Goal: Transaction & Acquisition: Book appointment/travel/reservation

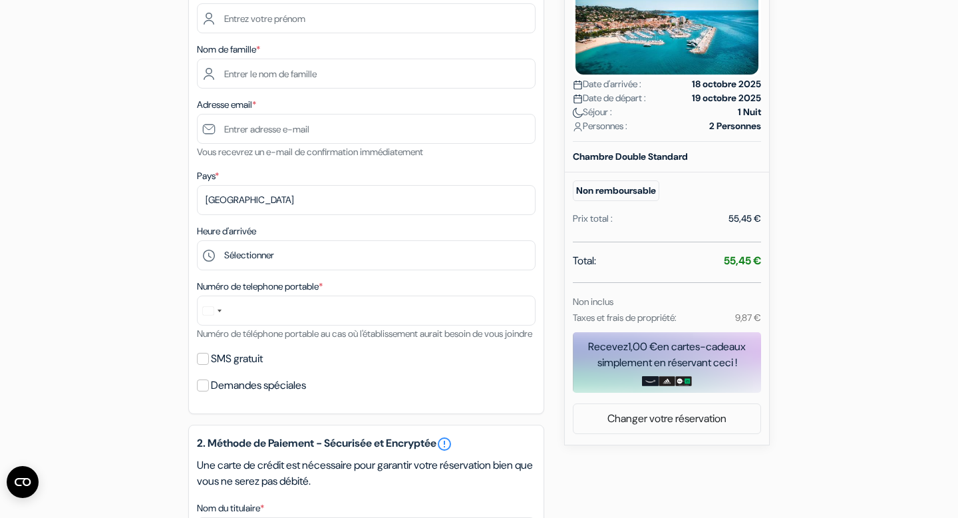
scroll to position [233, 0]
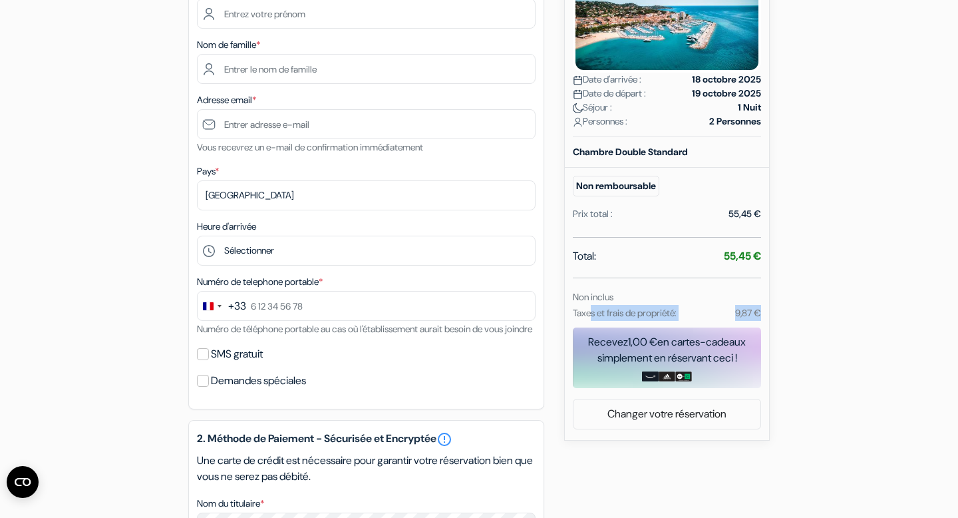
drag, startPoint x: 588, startPoint y: 308, endPoint x: 780, endPoint y: 313, distance: 191.7
click at [780, 313] on div "add_box [GEOGRAPHIC_DATA] [STREET_ADDRESS][PERSON_NAME] Détails de l'établissem…" at bounding box center [479, 401] width 878 height 1027
drag, startPoint x: 711, startPoint y: 309, endPoint x: 874, endPoint y: 307, distance: 163.0
click at [878, 308] on div "add_box [GEOGRAPHIC_DATA] [STREET_ADDRESS][PERSON_NAME] Détails de l'établissem…" at bounding box center [479, 401] width 878 height 1027
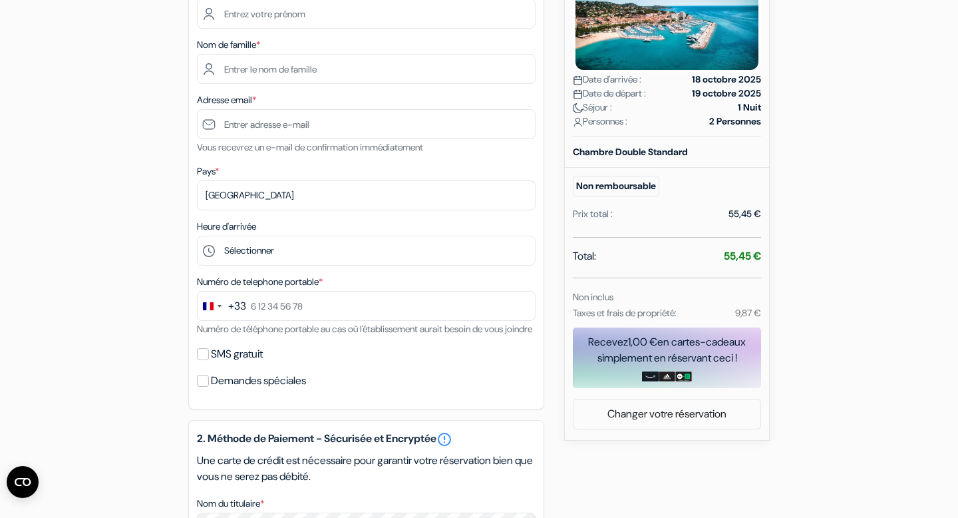
click at [839, 309] on div "add_box [GEOGRAPHIC_DATA] [STREET_ADDRESS][PERSON_NAME] Détails de l'établissem…" at bounding box center [479, 401] width 878 height 1027
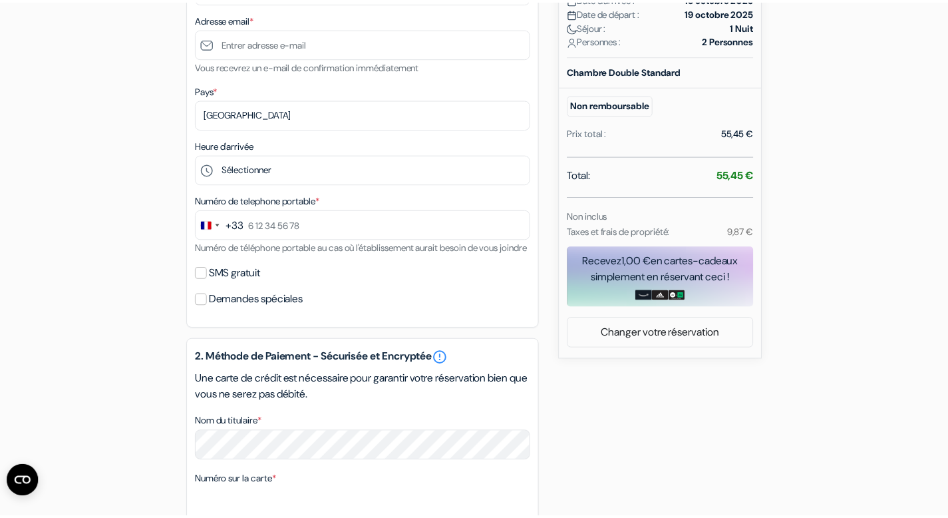
scroll to position [269, 0]
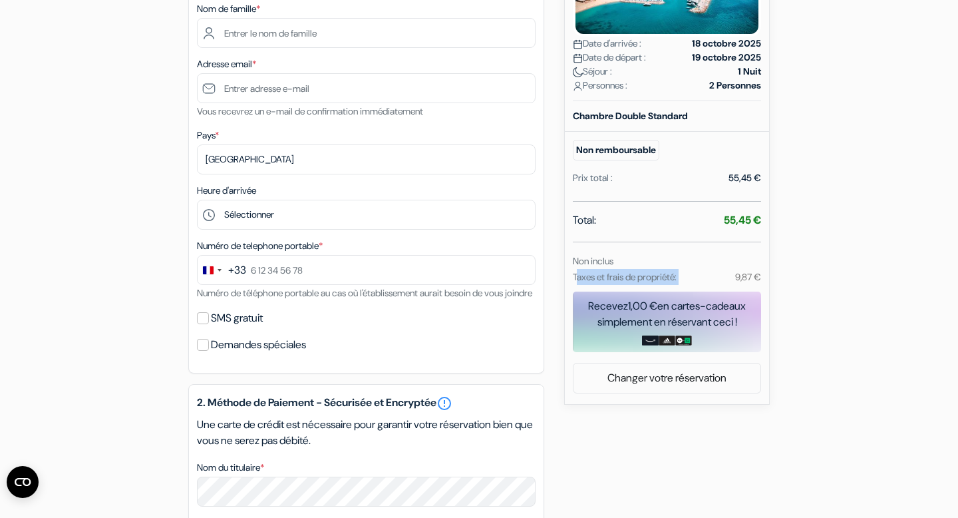
drag, startPoint x: 567, startPoint y: 279, endPoint x: 717, endPoint y: 279, distance: 150.4
click at [717, 279] on div "add_box [GEOGRAPHIC_DATA] [STREET_ADDRESS][PERSON_NAME] Détails de l'établissem…" at bounding box center [479, 365] width 878 height 1027
